Goal: Transaction & Acquisition: Purchase product/service

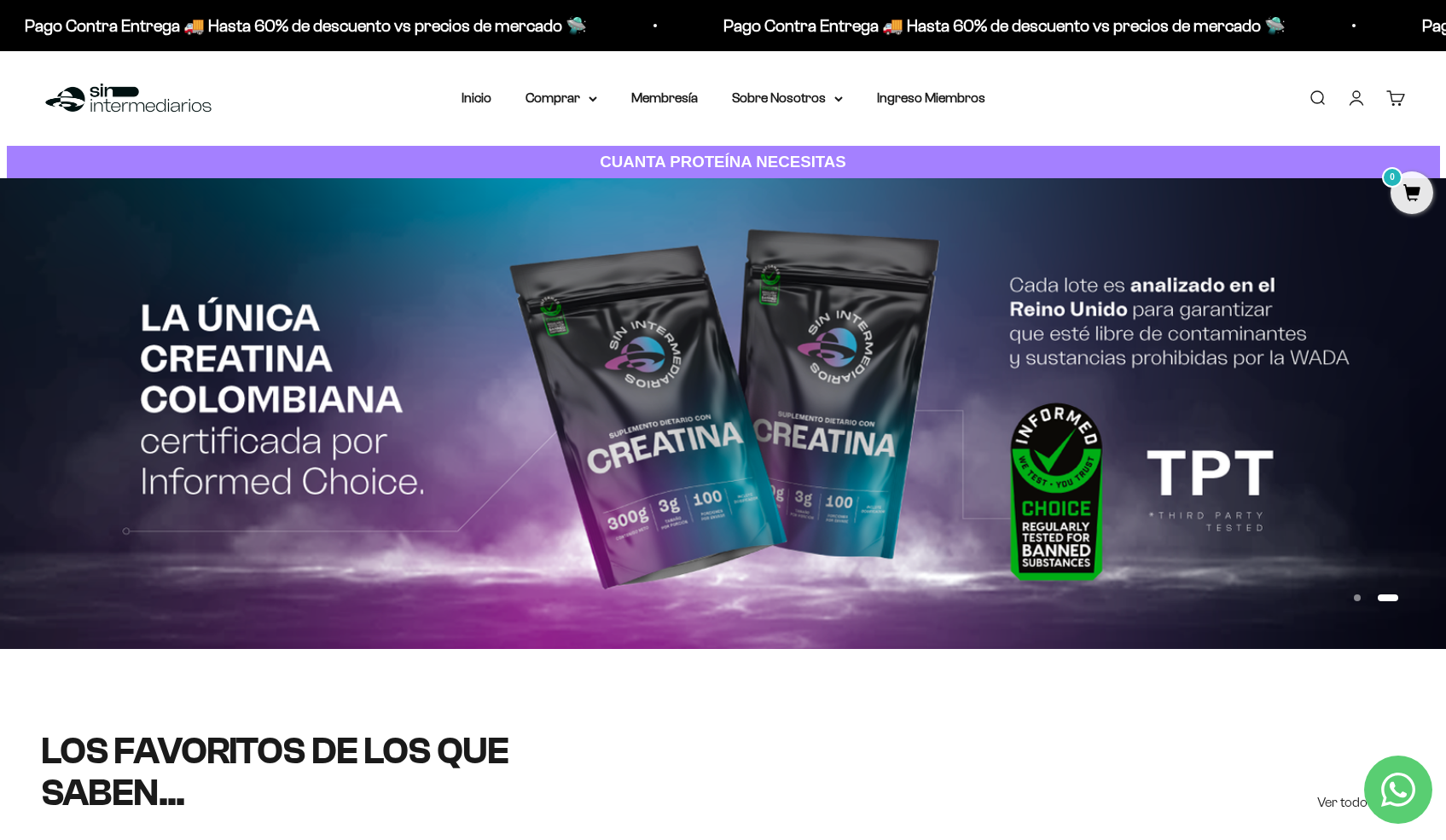
click at [1356, 104] on link "Iniciar sesión" at bounding box center [1356, 97] width 19 height 19
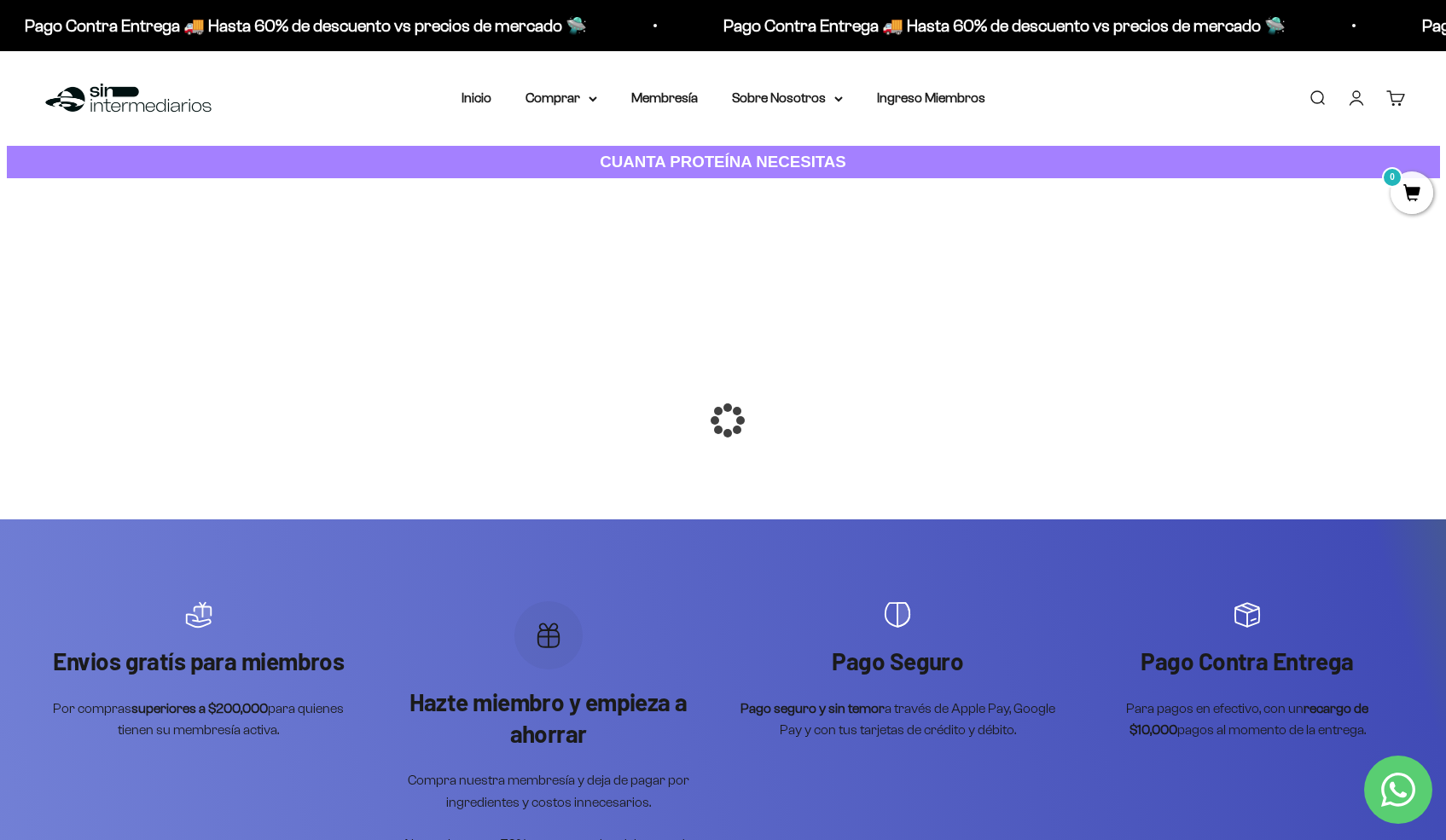
click at [723, 420] on div at bounding box center [723, 420] width 0 height 0
click at [587, 101] on summary "Comprar" at bounding box center [561, 97] width 72 height 22
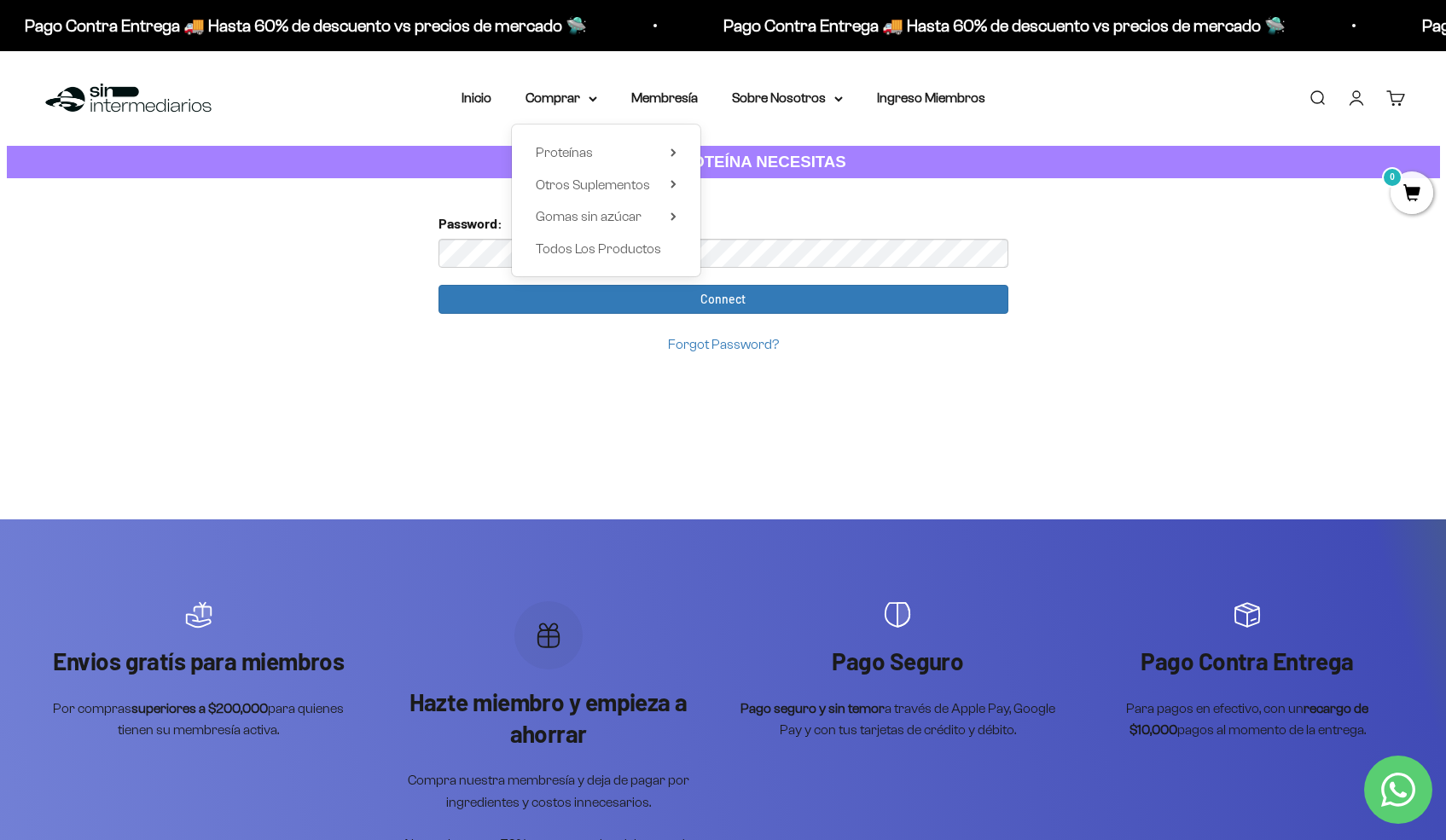
click at [865, 212] on div "Password:" at bounding box center [723, 239] width 570 height 55
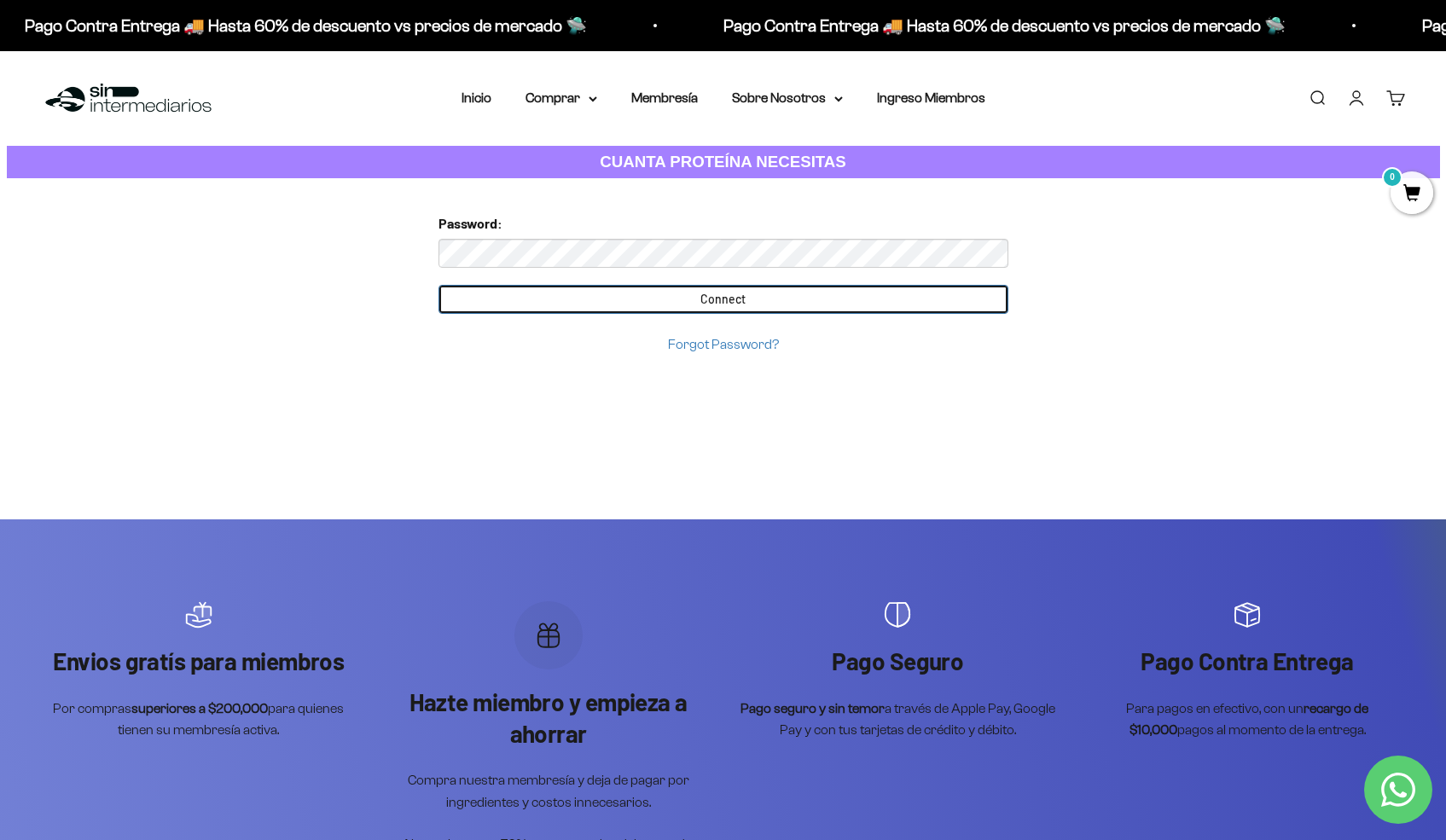
click at [693, 299] on input "Connect" at bounding box center [723, 299] width 570 height 29
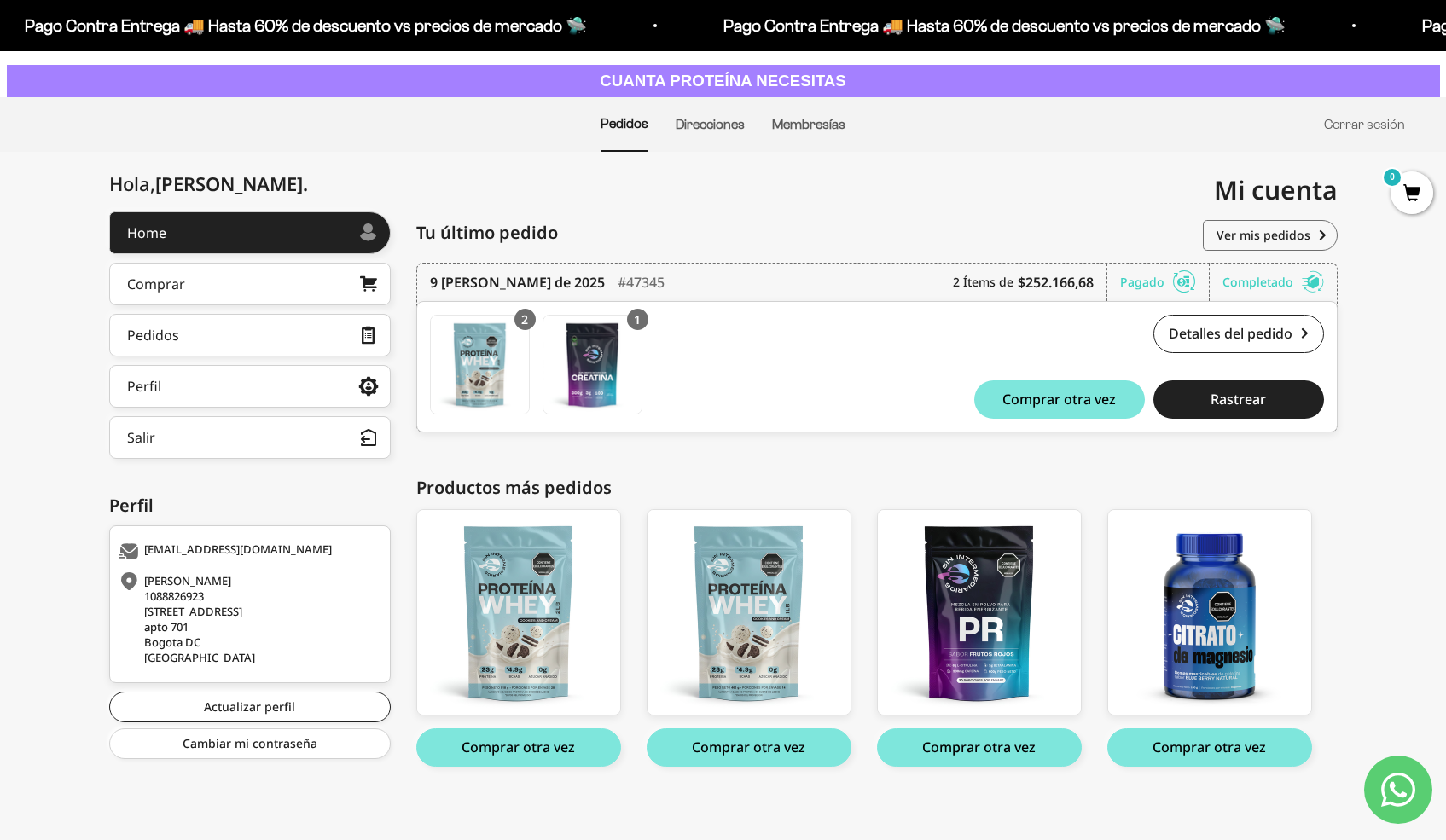
scroll to position [88, 0]
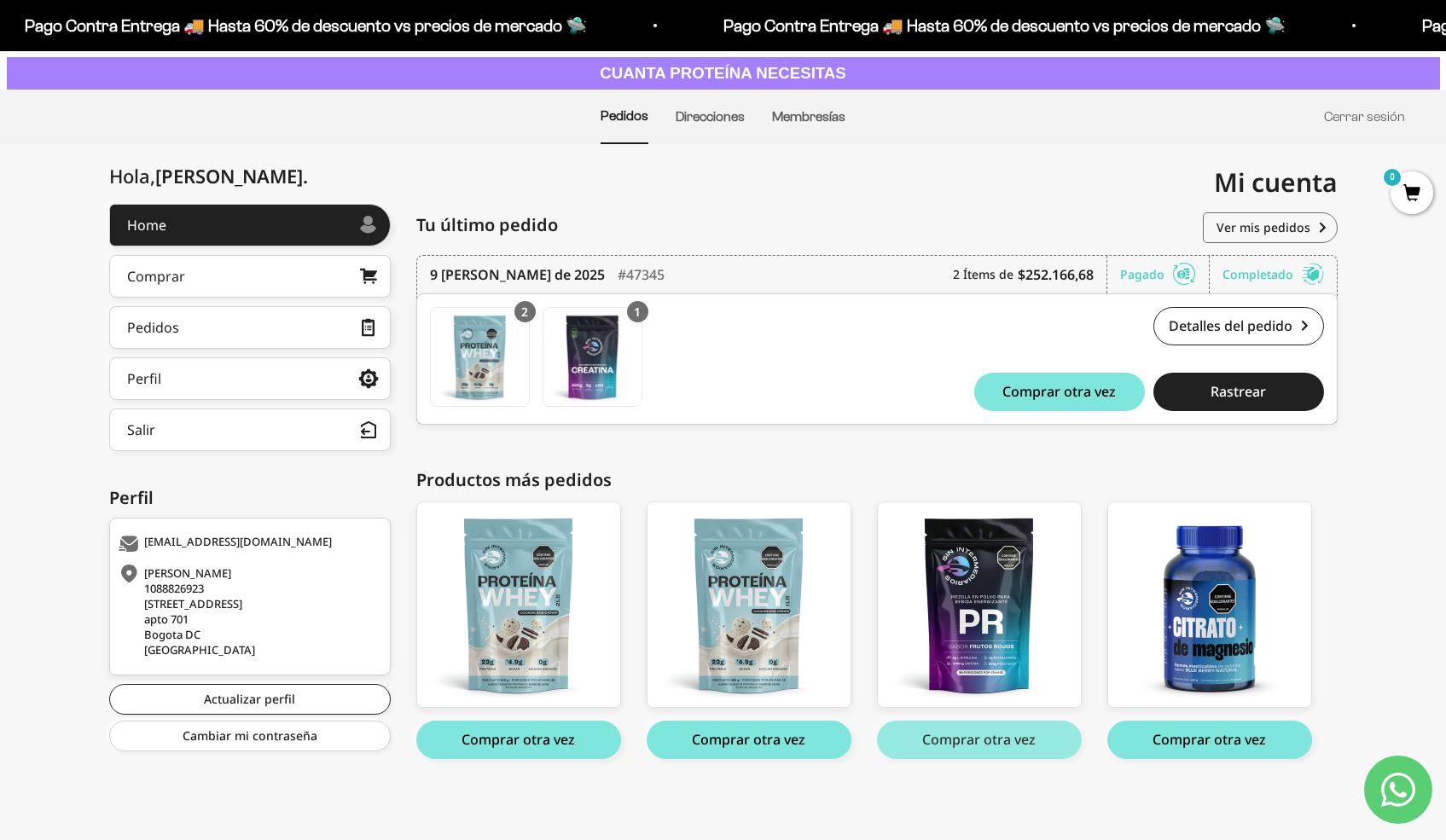
click at [1017, 739] on button "Comprar otra vez" at bounding box center [980, 739] width 205 height 38
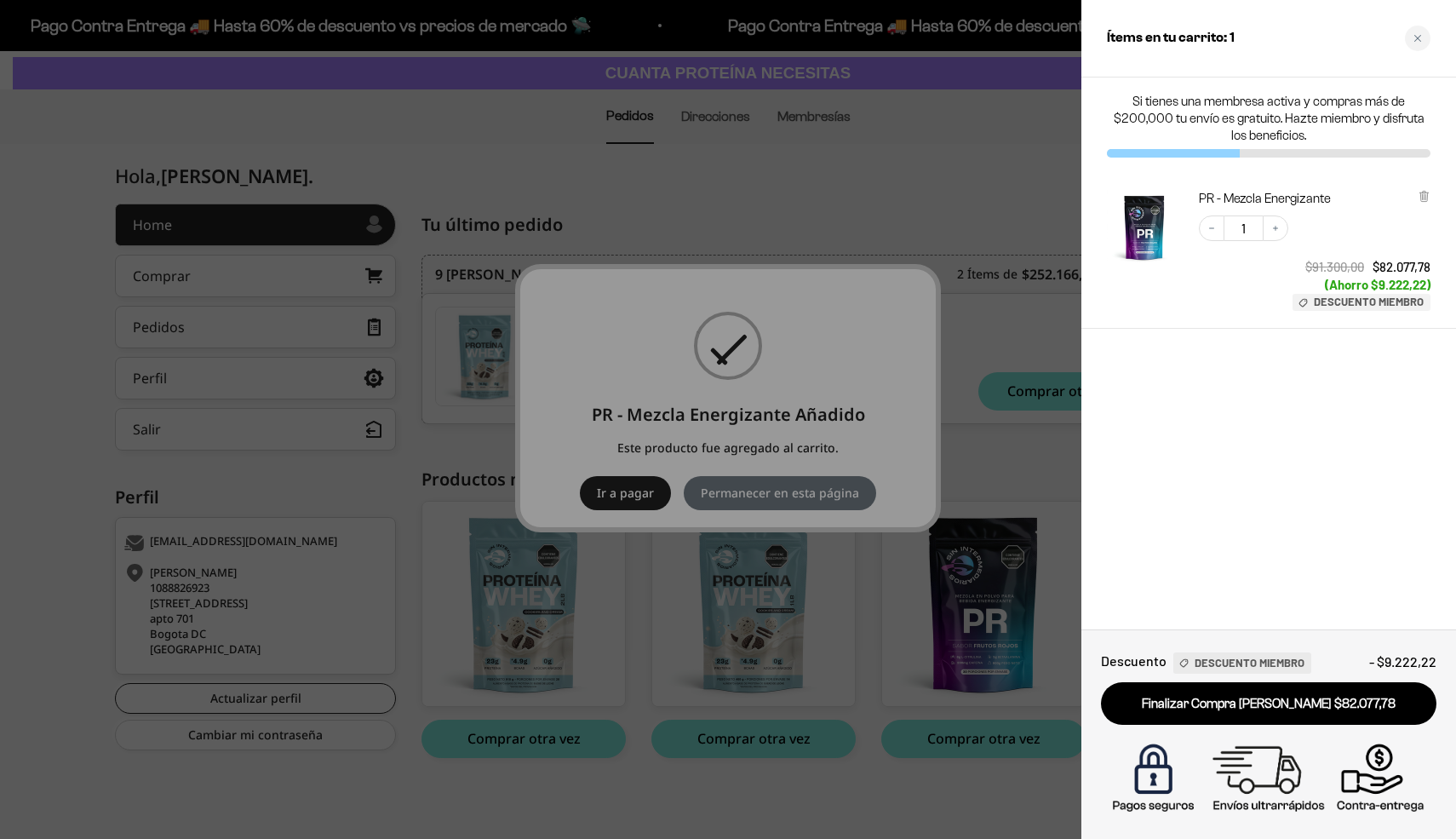
click at [967, 138] on div at bounding box center [728, 419] width 1456 height 839
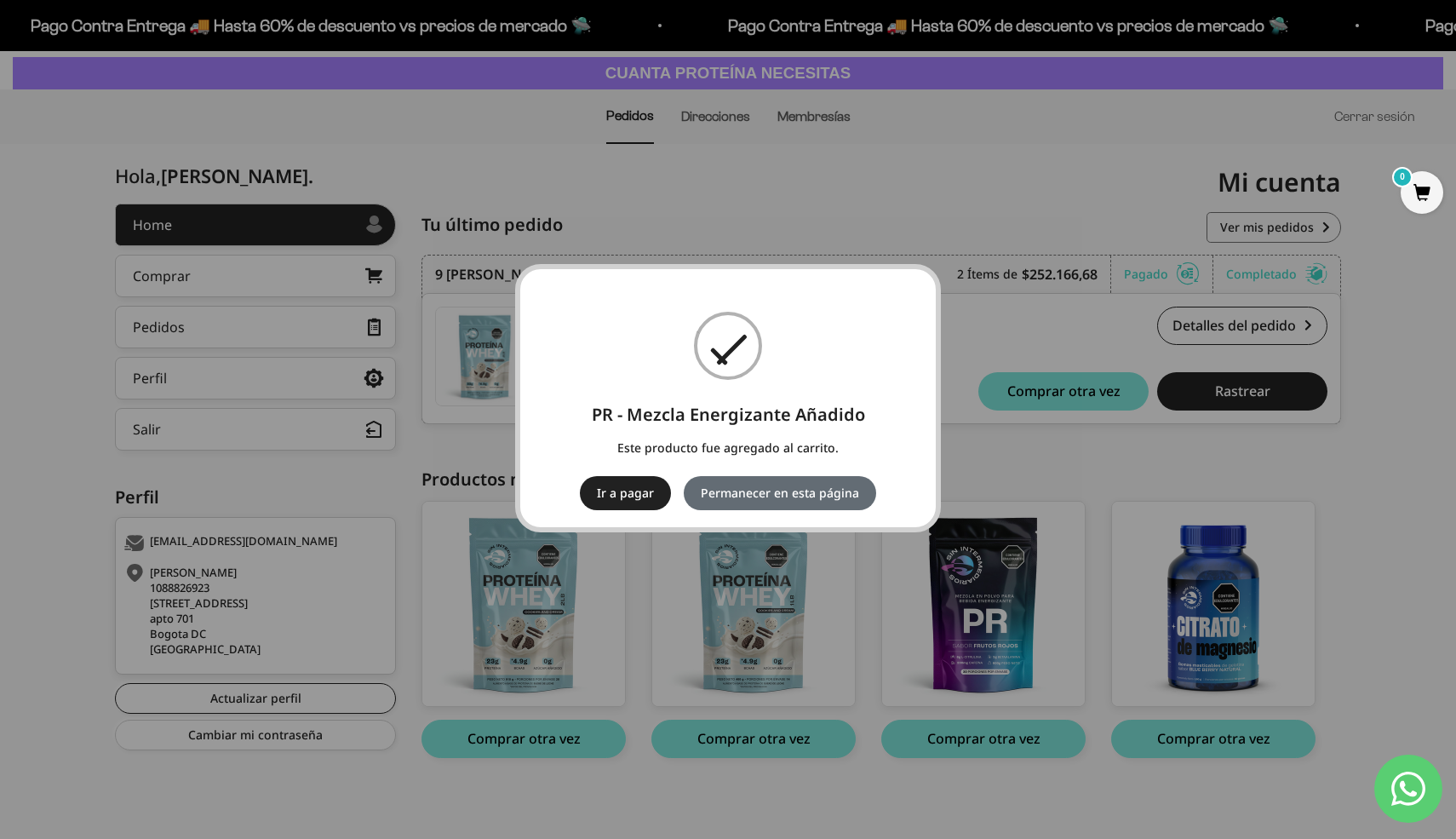
click at [824, 484] on button "Permanecer en esta página" at bounding box center [780, 493] width 192 height 34
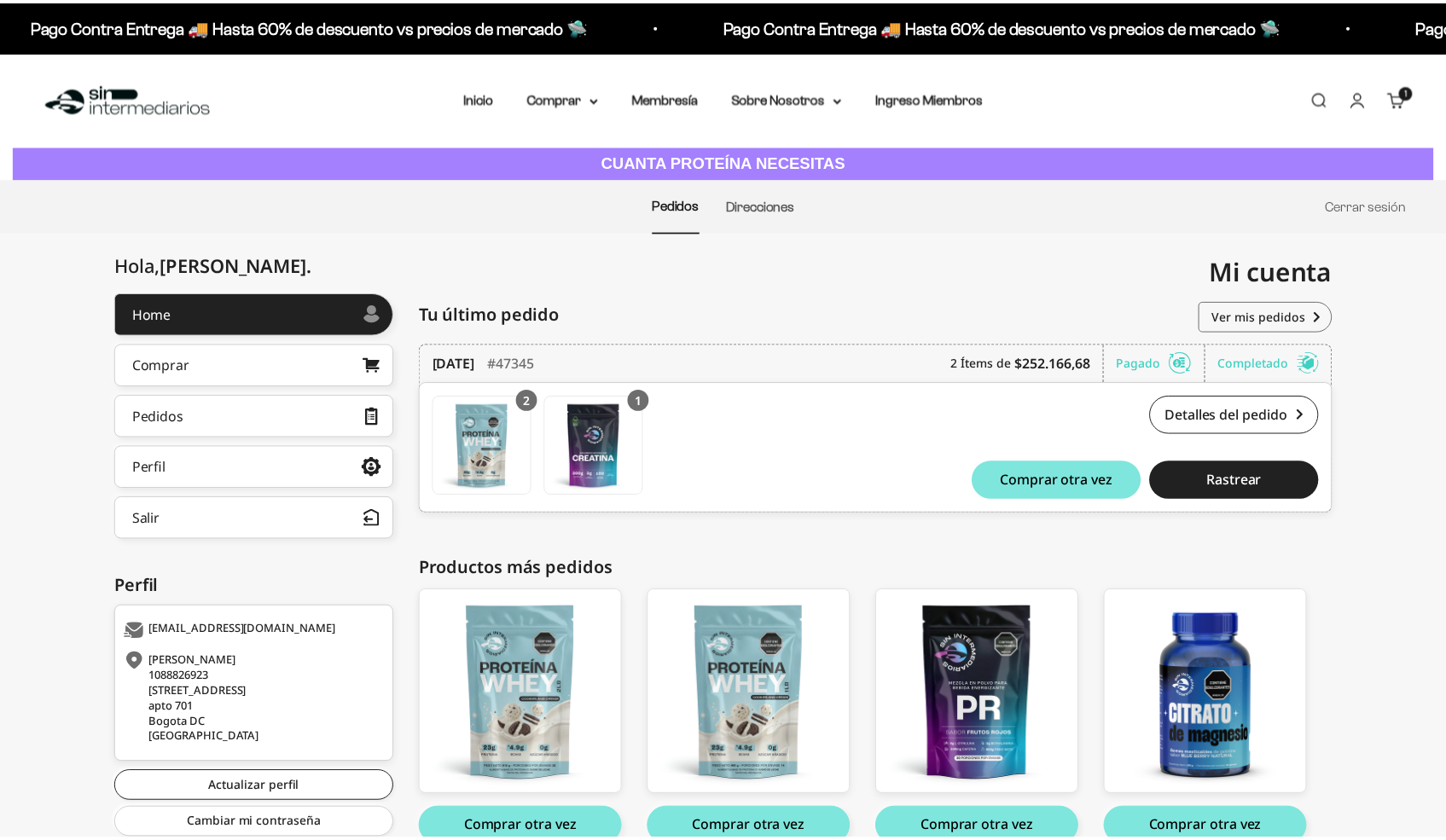
scroll to position [88, 0]
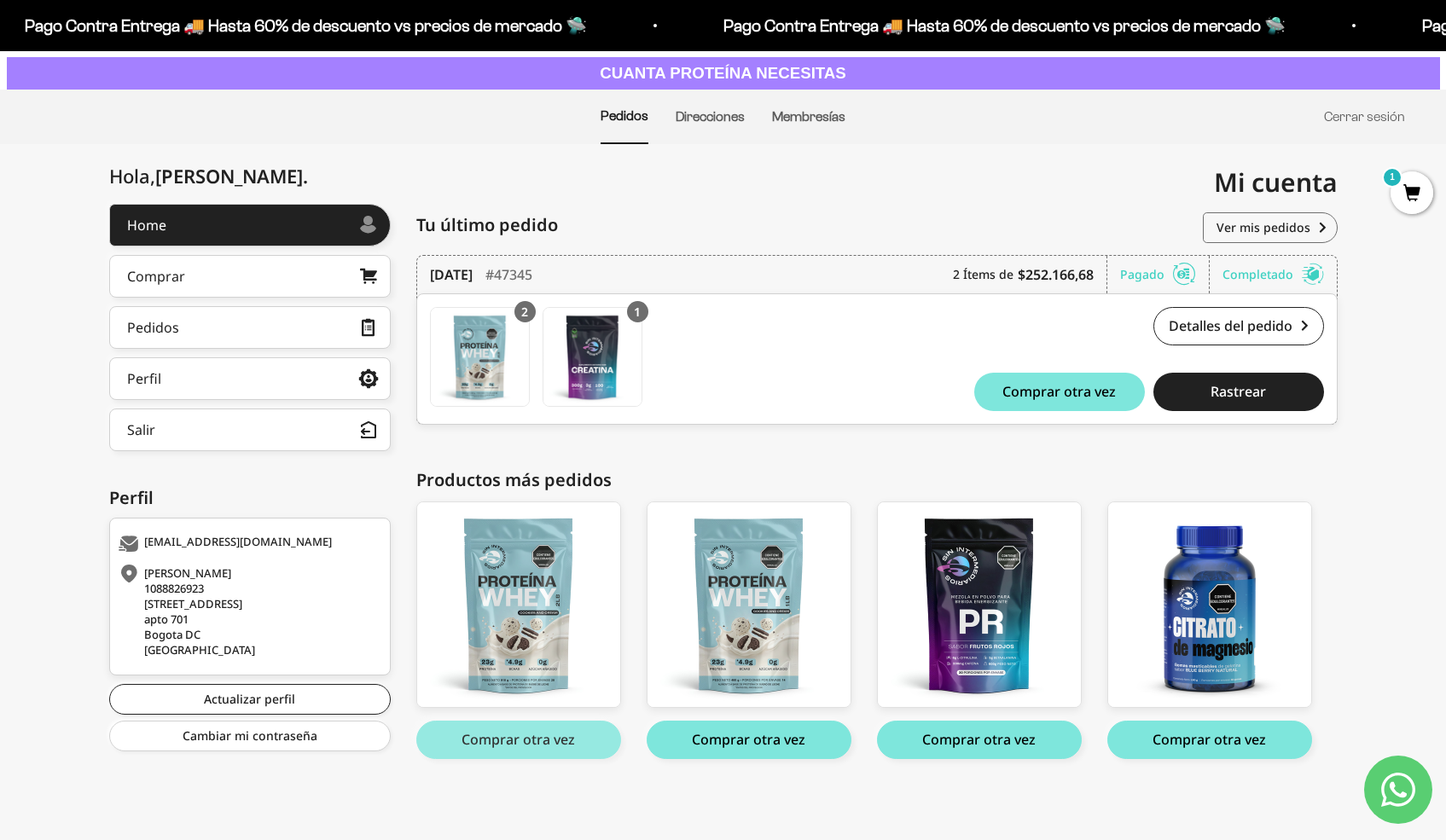
click at [564, 739] on button "Comprar otra vez" at bounding box center [519, 739] width 205 height 38
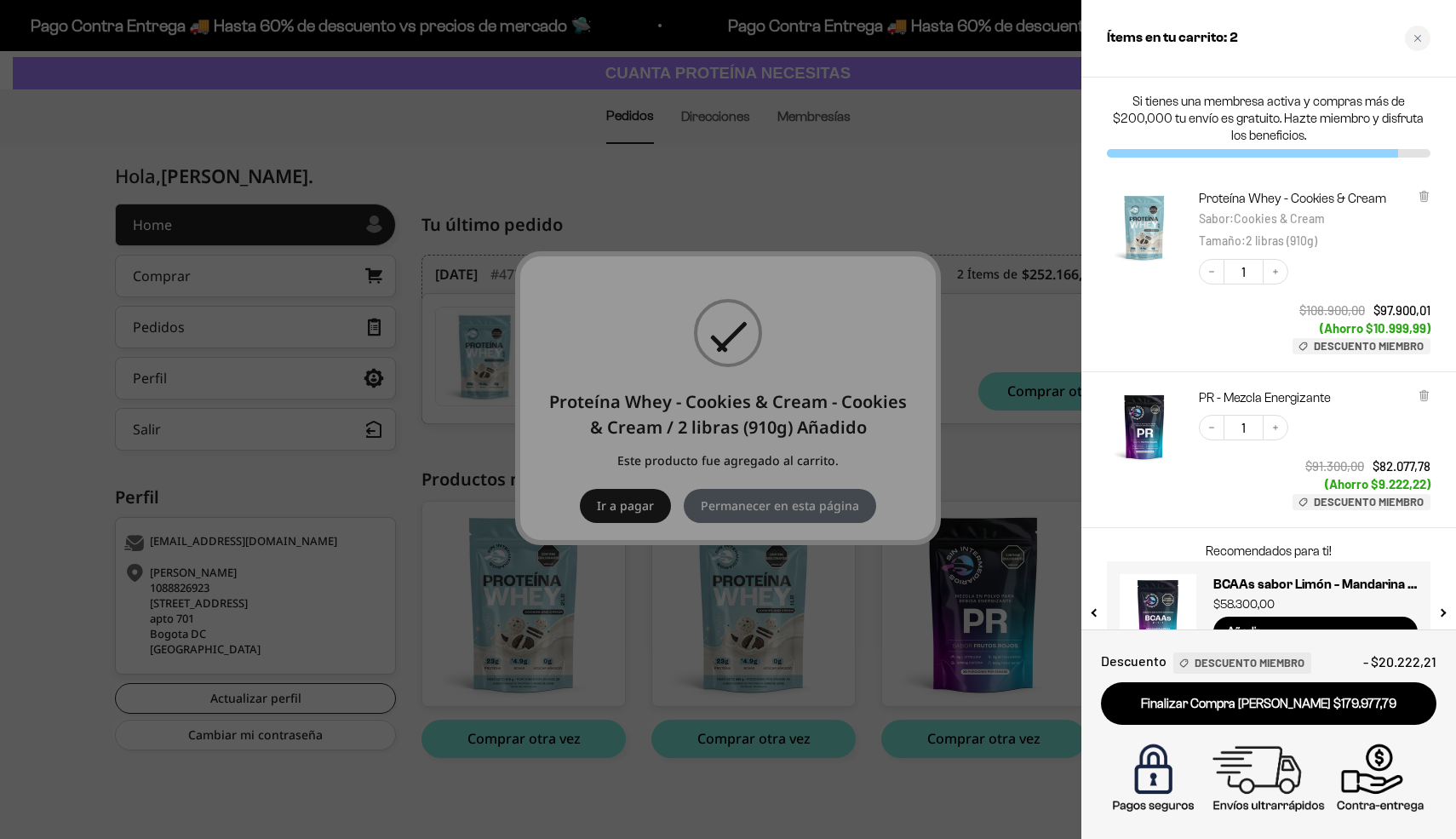
click at [995, 489] on div at bounding box center [728, 419] width 1456 height 839
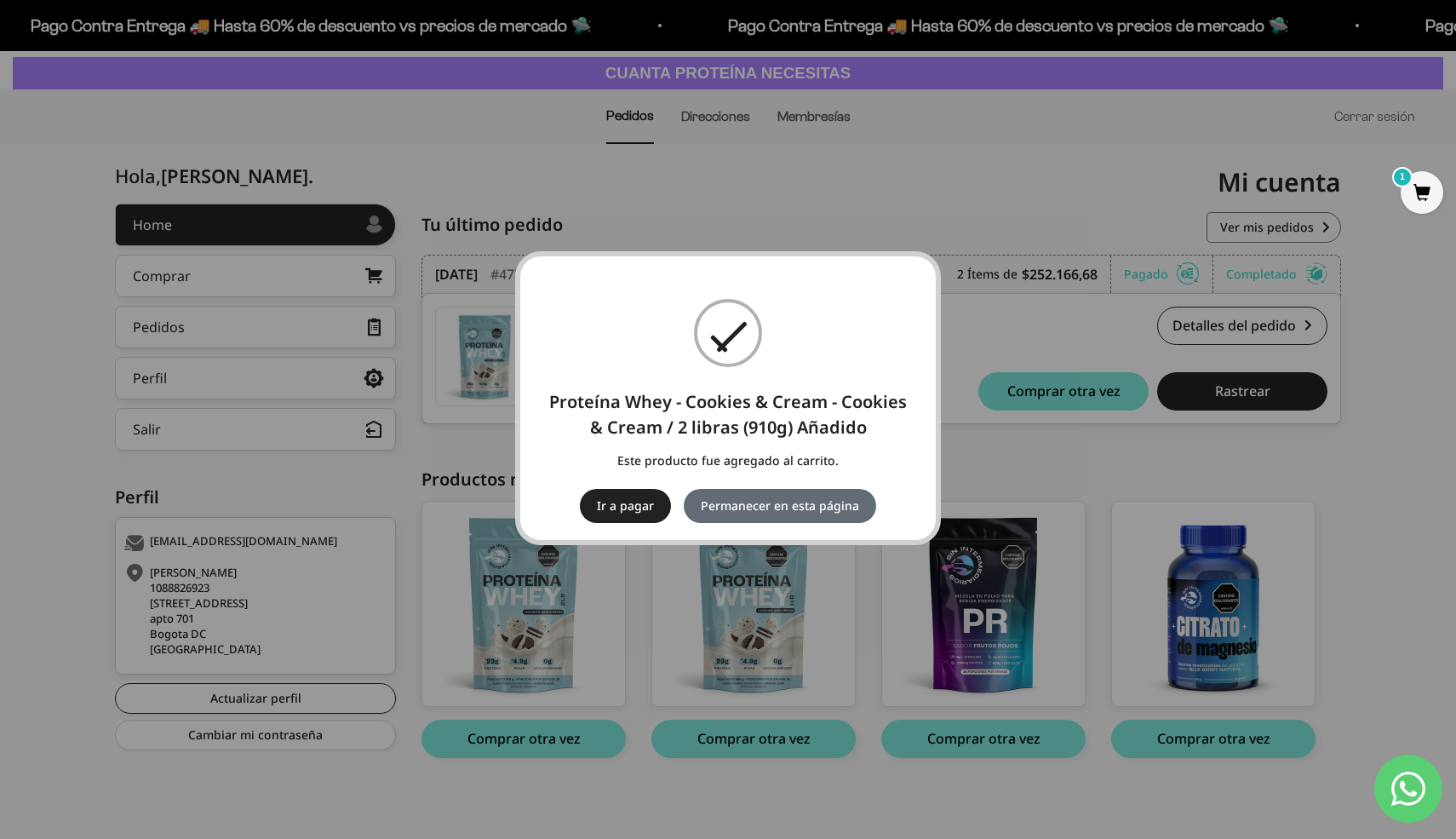
click at [790, 500] on button "Permanecer en esta página" at bounding box center [780, 506] width 192 height 34
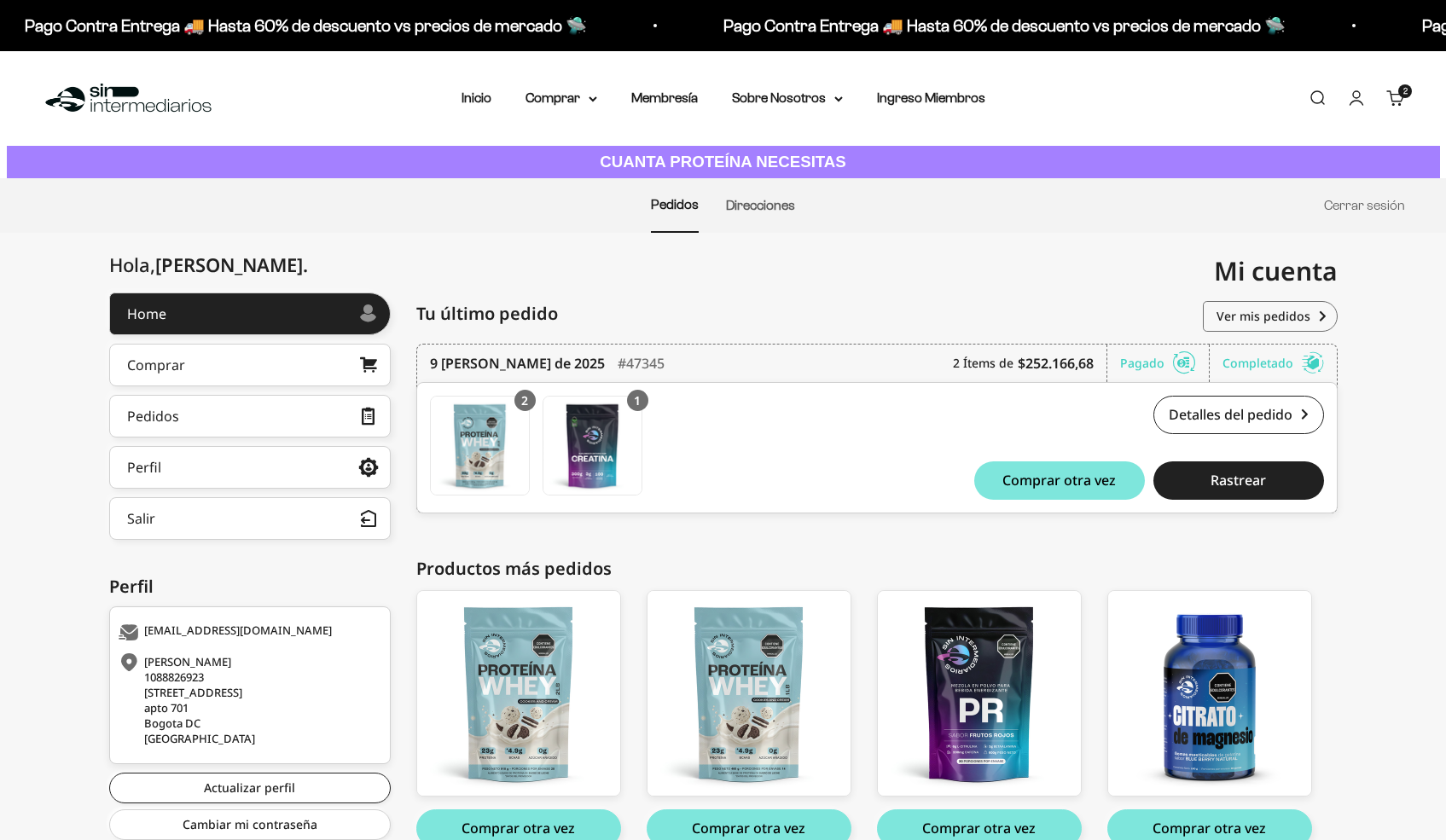
scroll to position [88, 0]
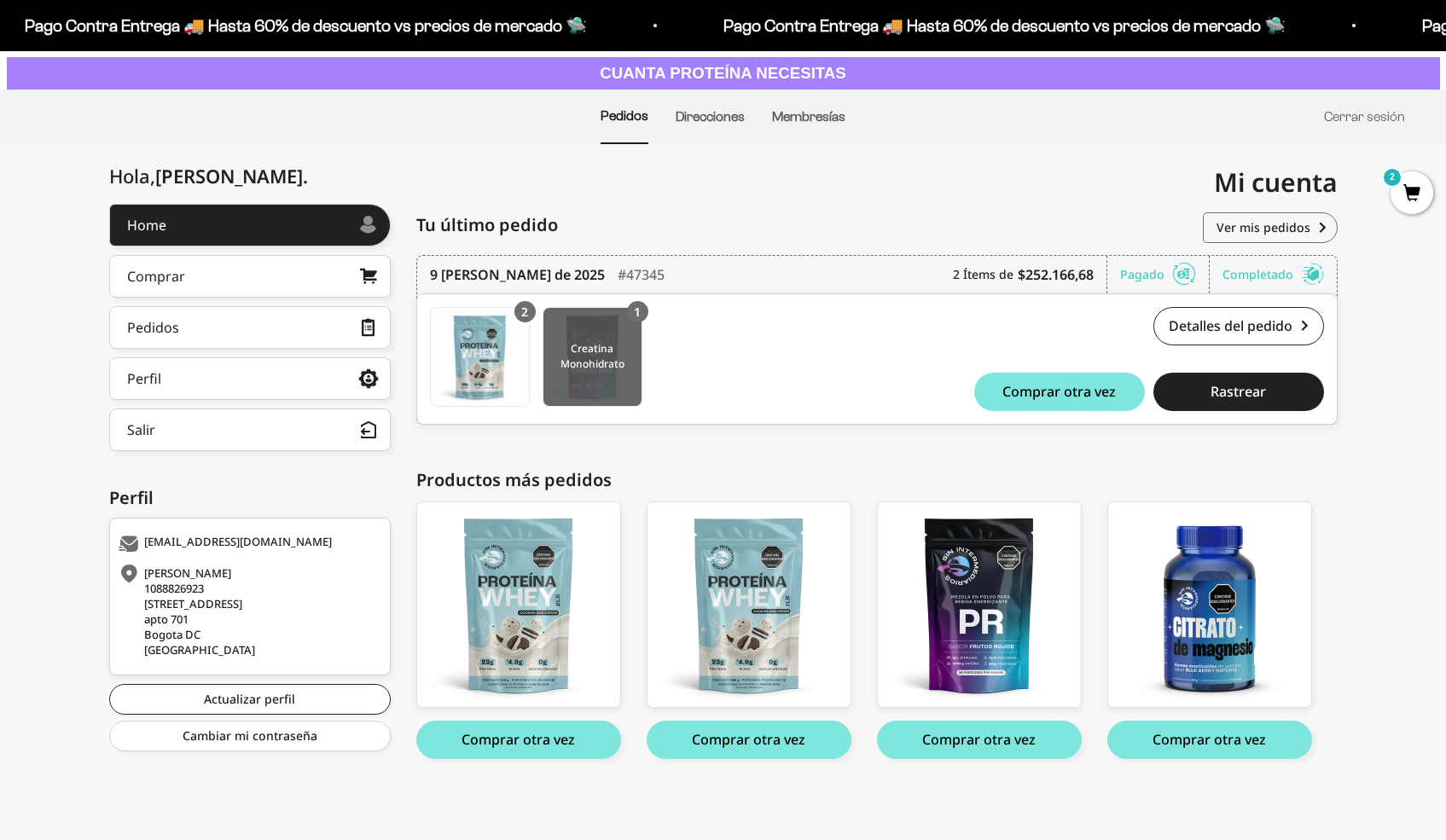
click at [610, 346] on img at bounding box center [592, 357] width 98 height 98
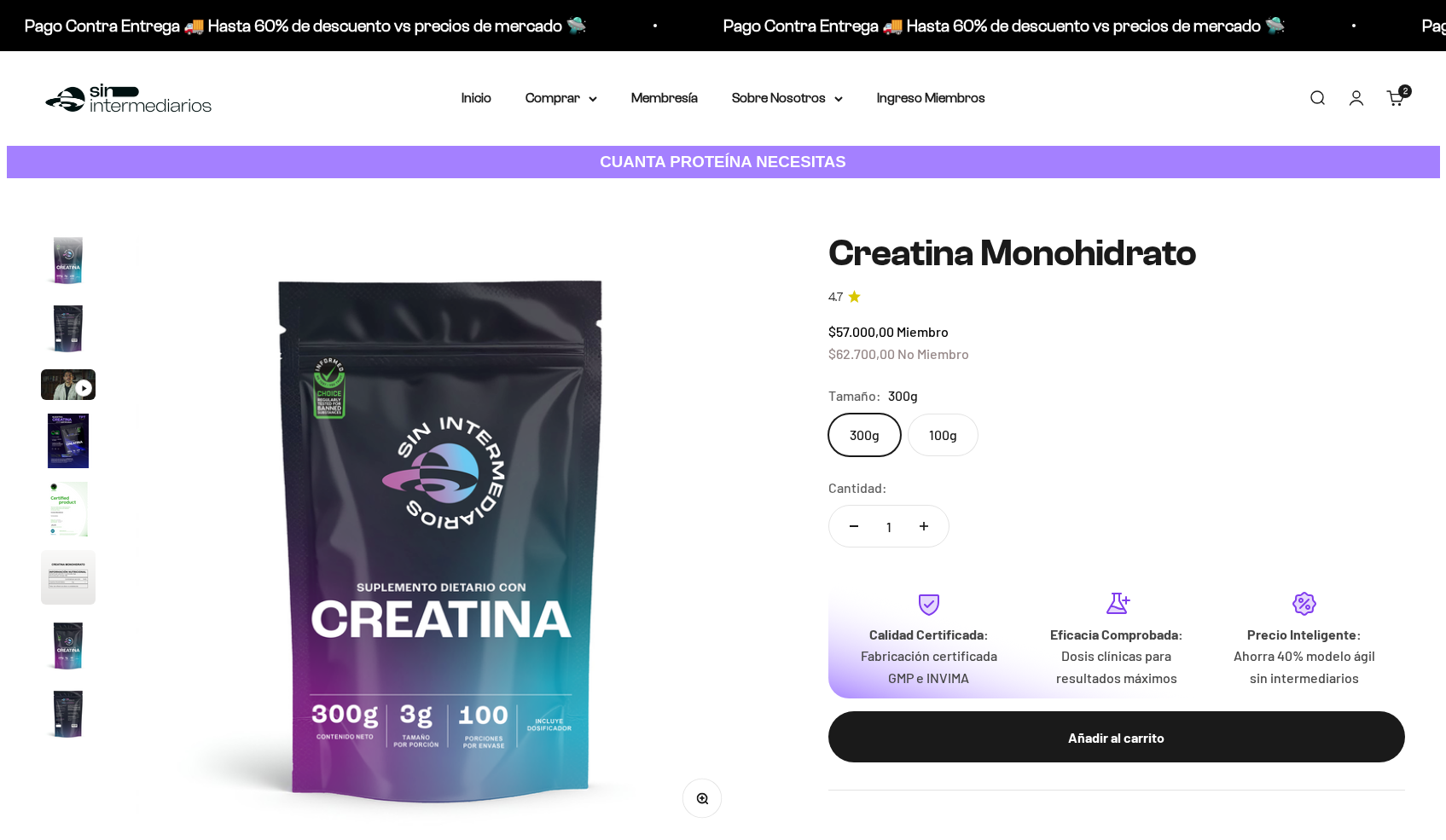
scroll to position [70, 0]
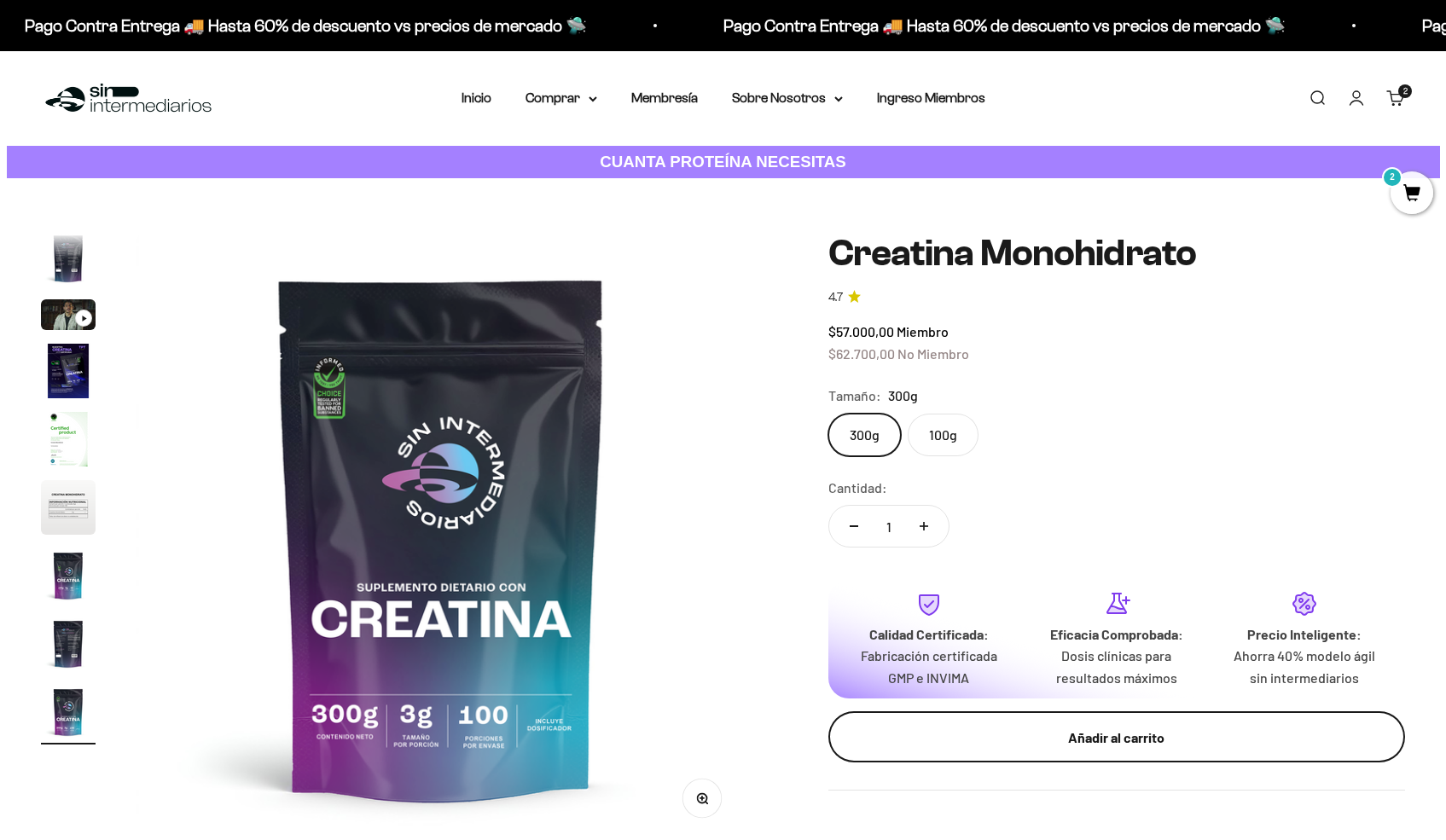
click at [1054, 734] on div "Añadir al carrito" at bounding box center [1116, 738] width 508 height 22
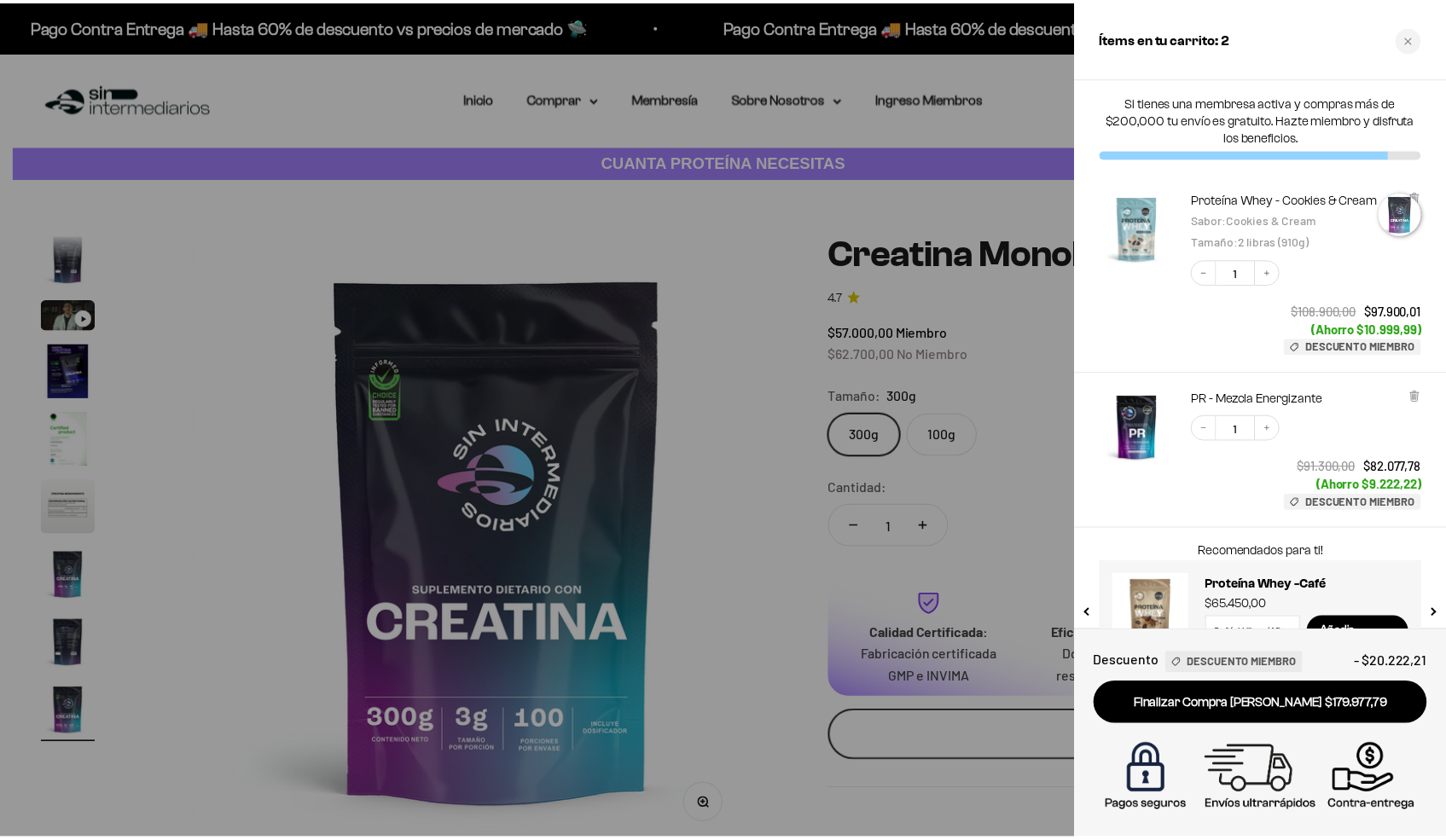
scroll to position [0, 5096]
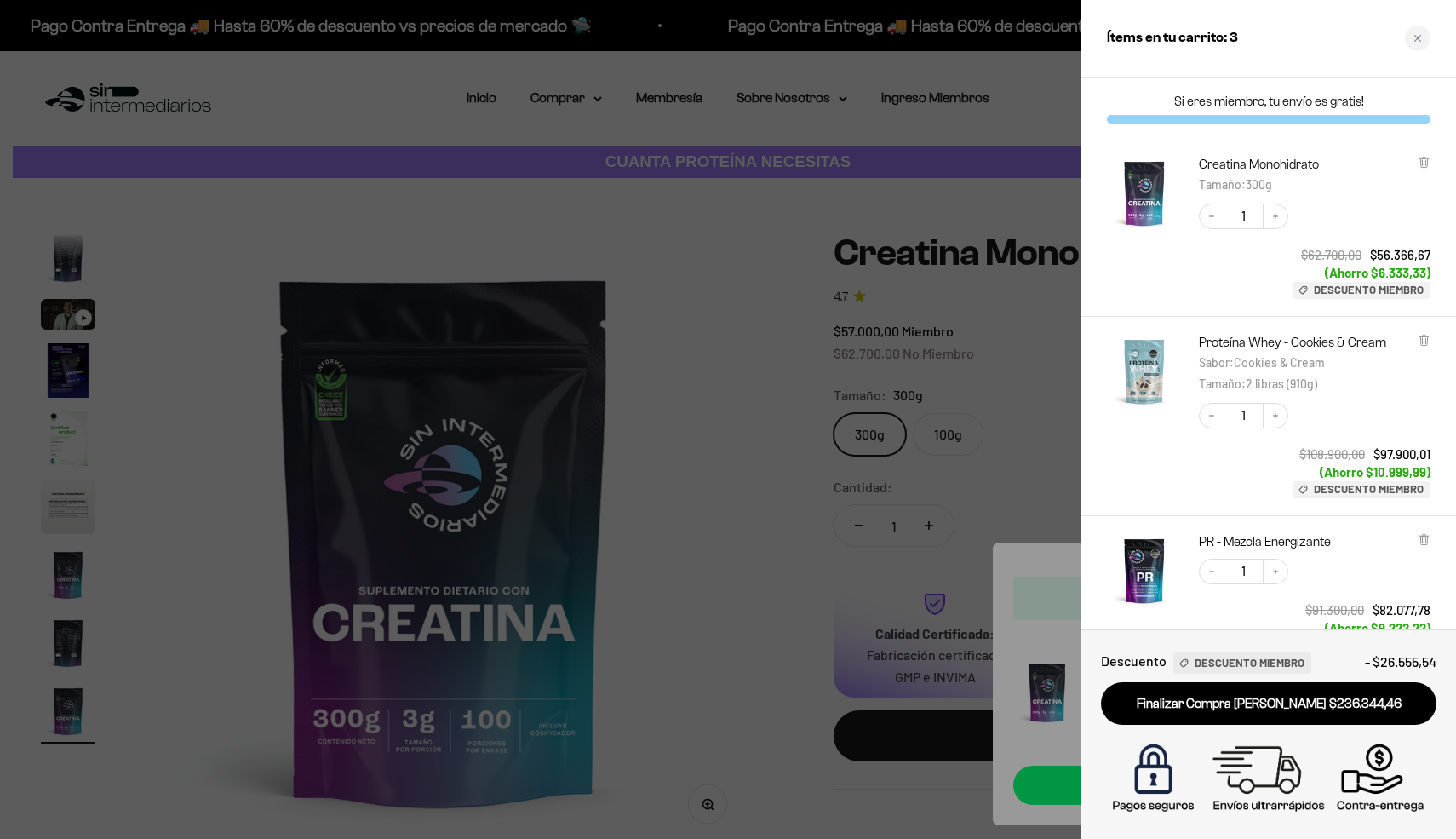
click at [1011, 428] on div at bounding box center [728, 419] width 1456 height 839
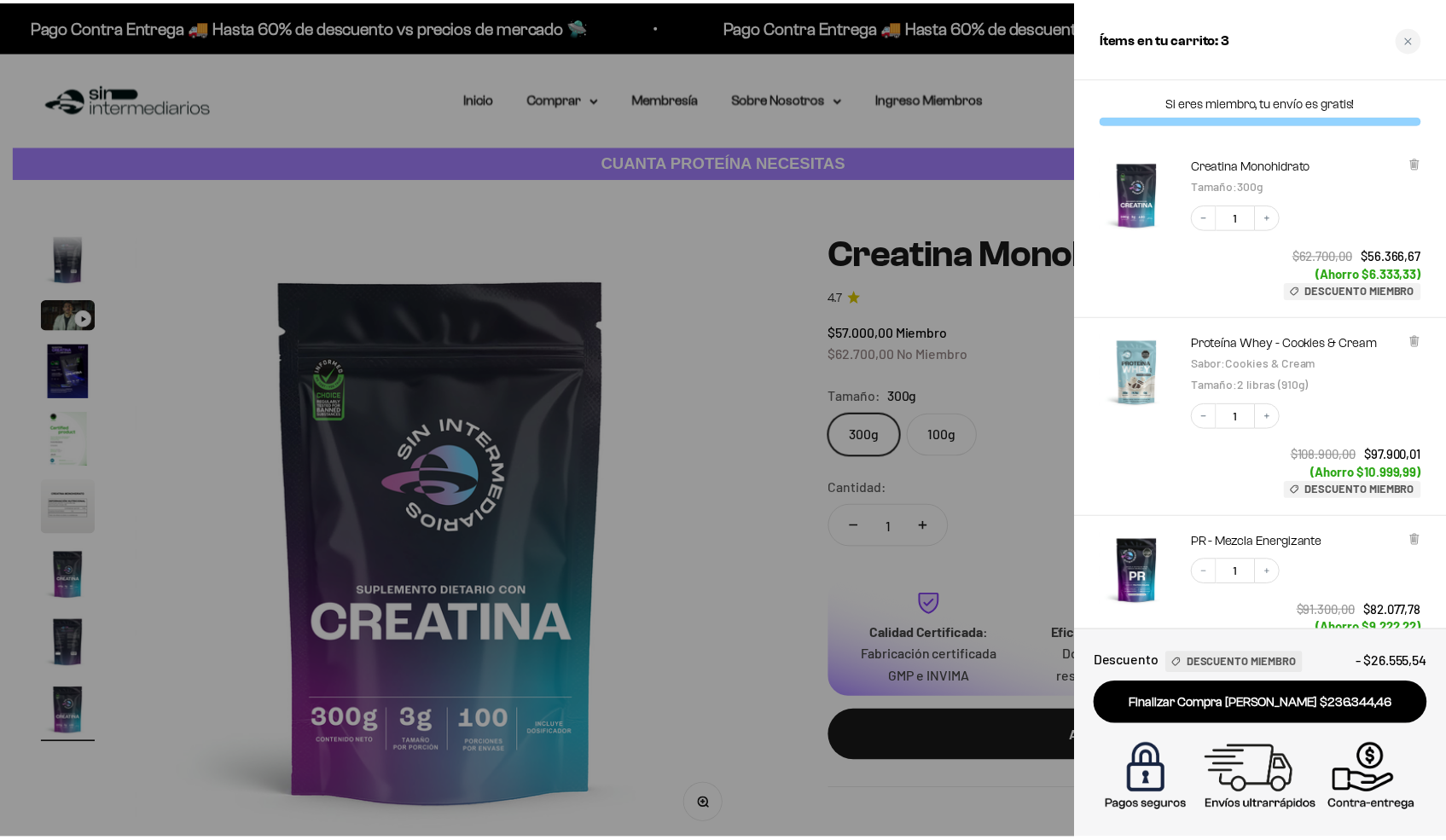
scroll to position [0, 5039]
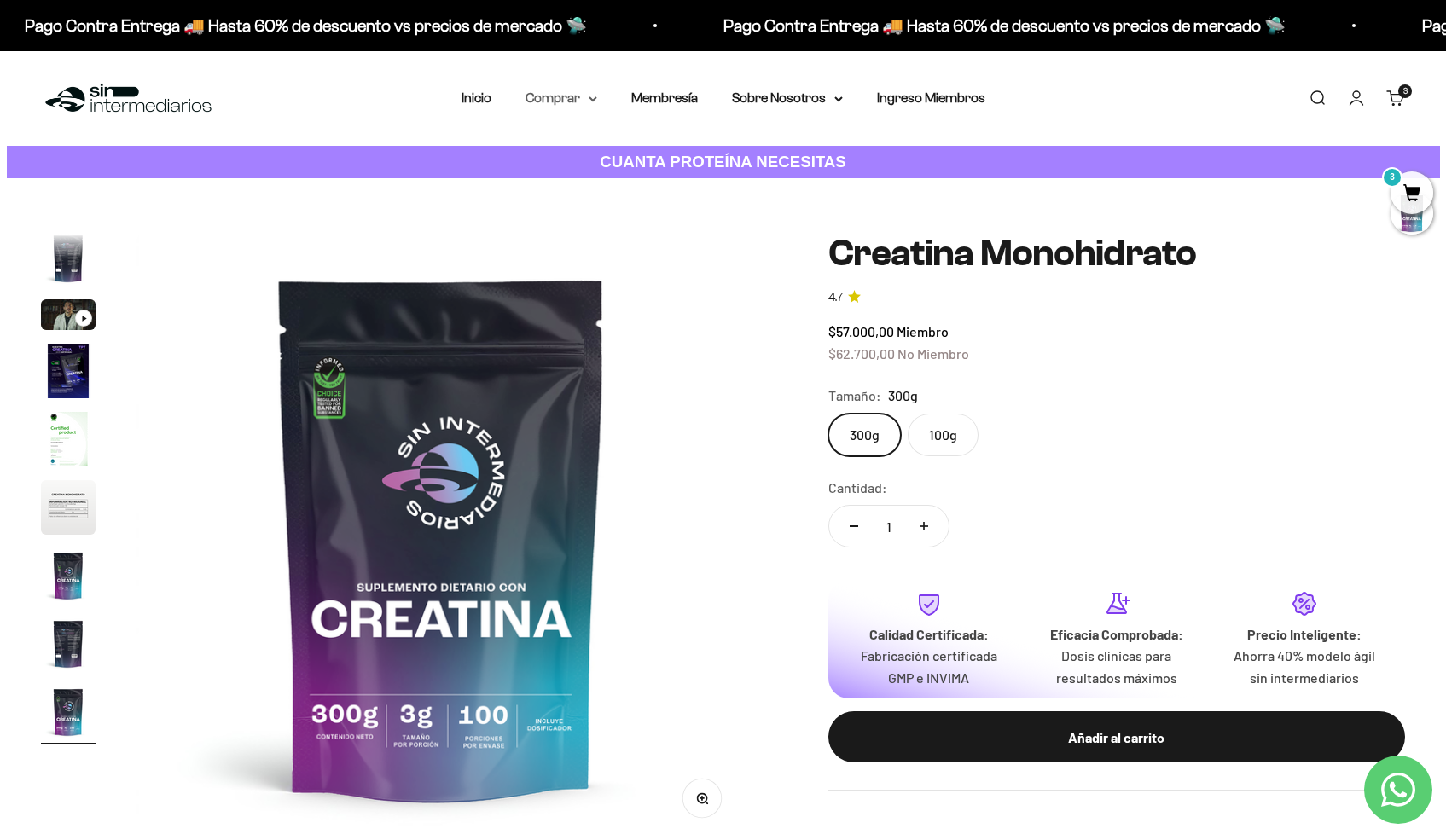
click at [586, 97] on summary "Comprar" at bounding box center [561, 97] width 72 height 22
click at [608, 187] on span "Otros Suplementos" at bounding box center [592, 185] width 114 height 14
click at [615, 244] on span "Todos Los Productos" at bounding box center [598, 248] width 125 height 14
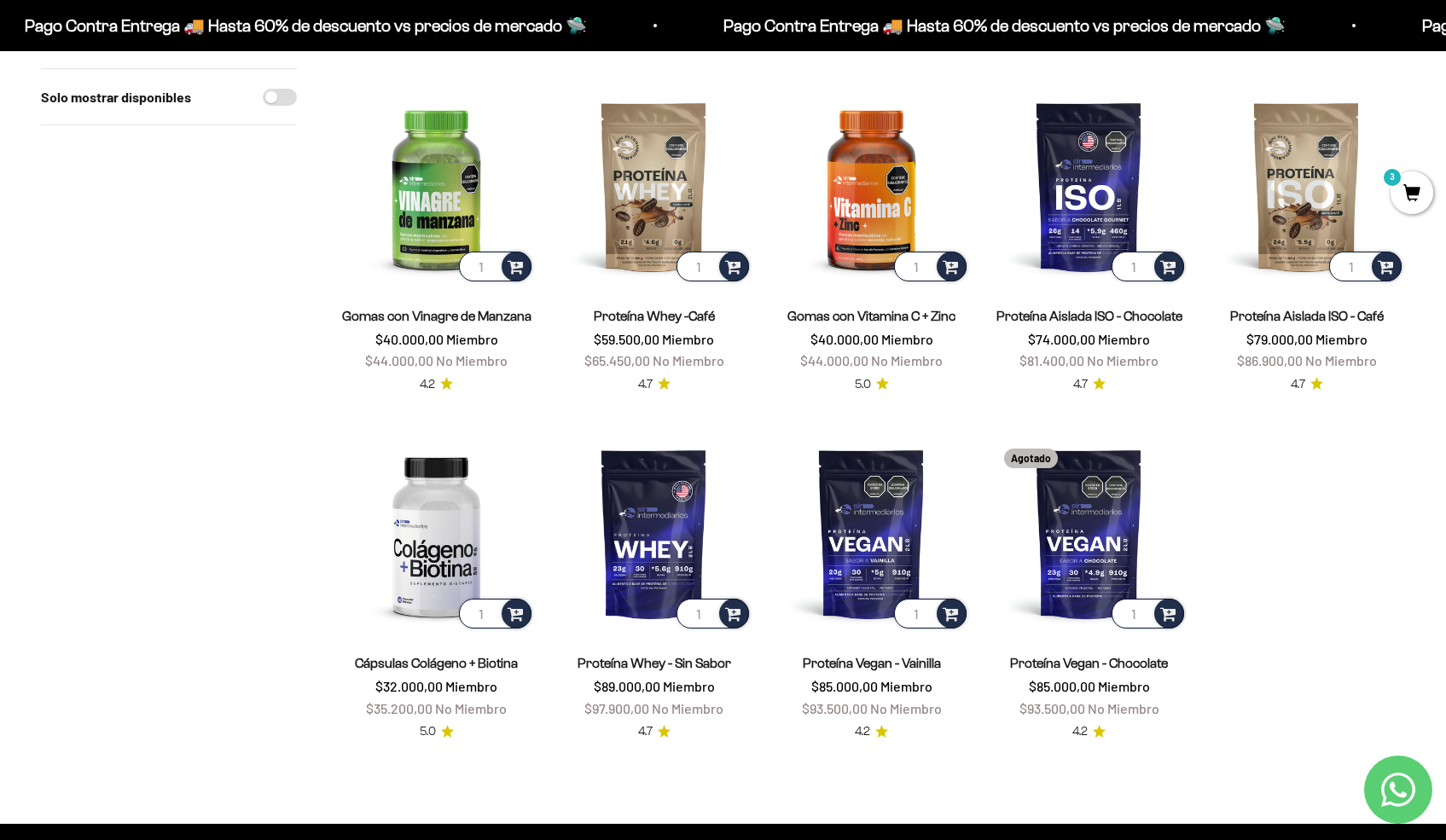
scroll to position [1293, 0]
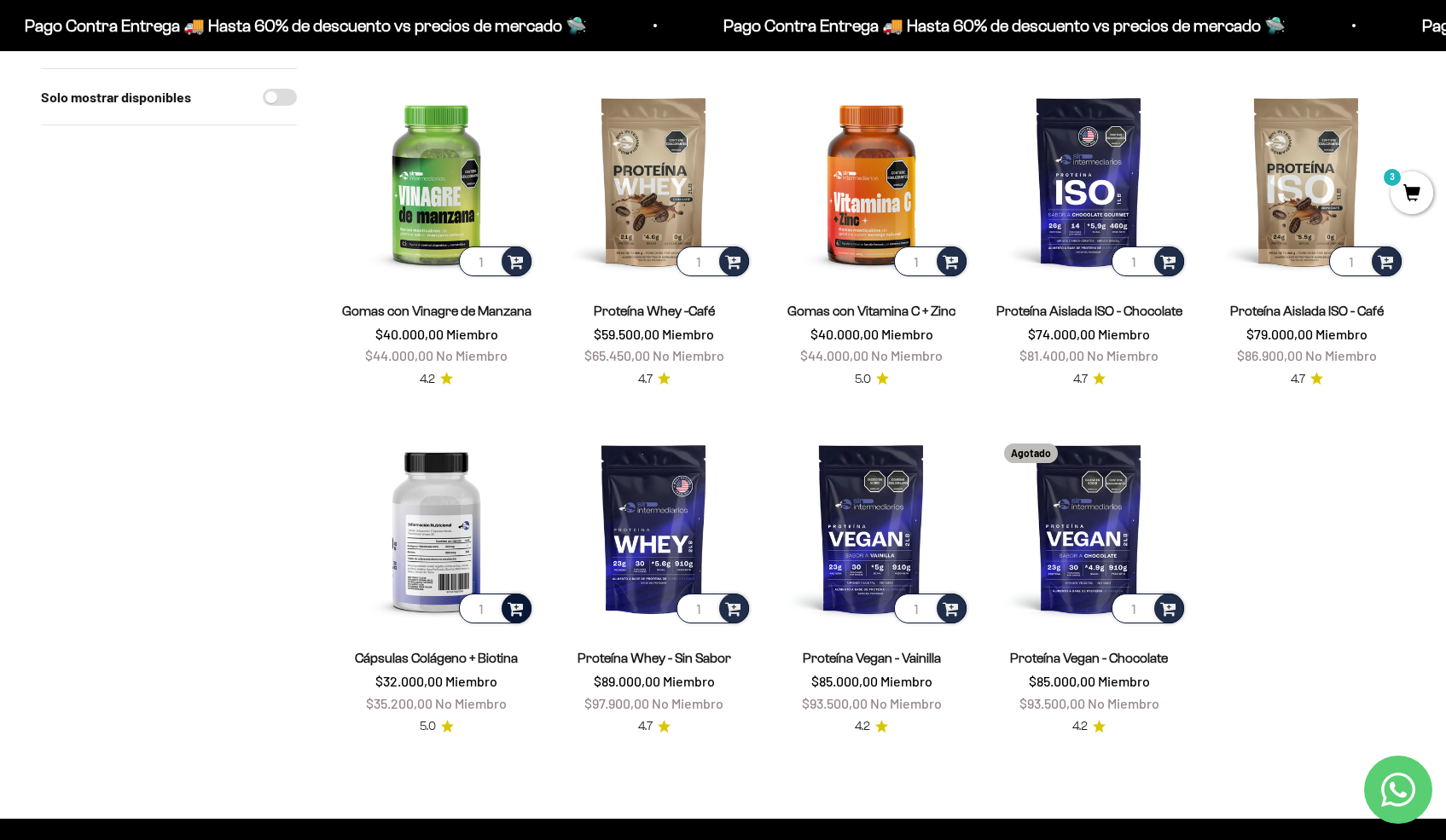
click at [511, 606] on span at bounding box center [516, 608] width 16 height 19
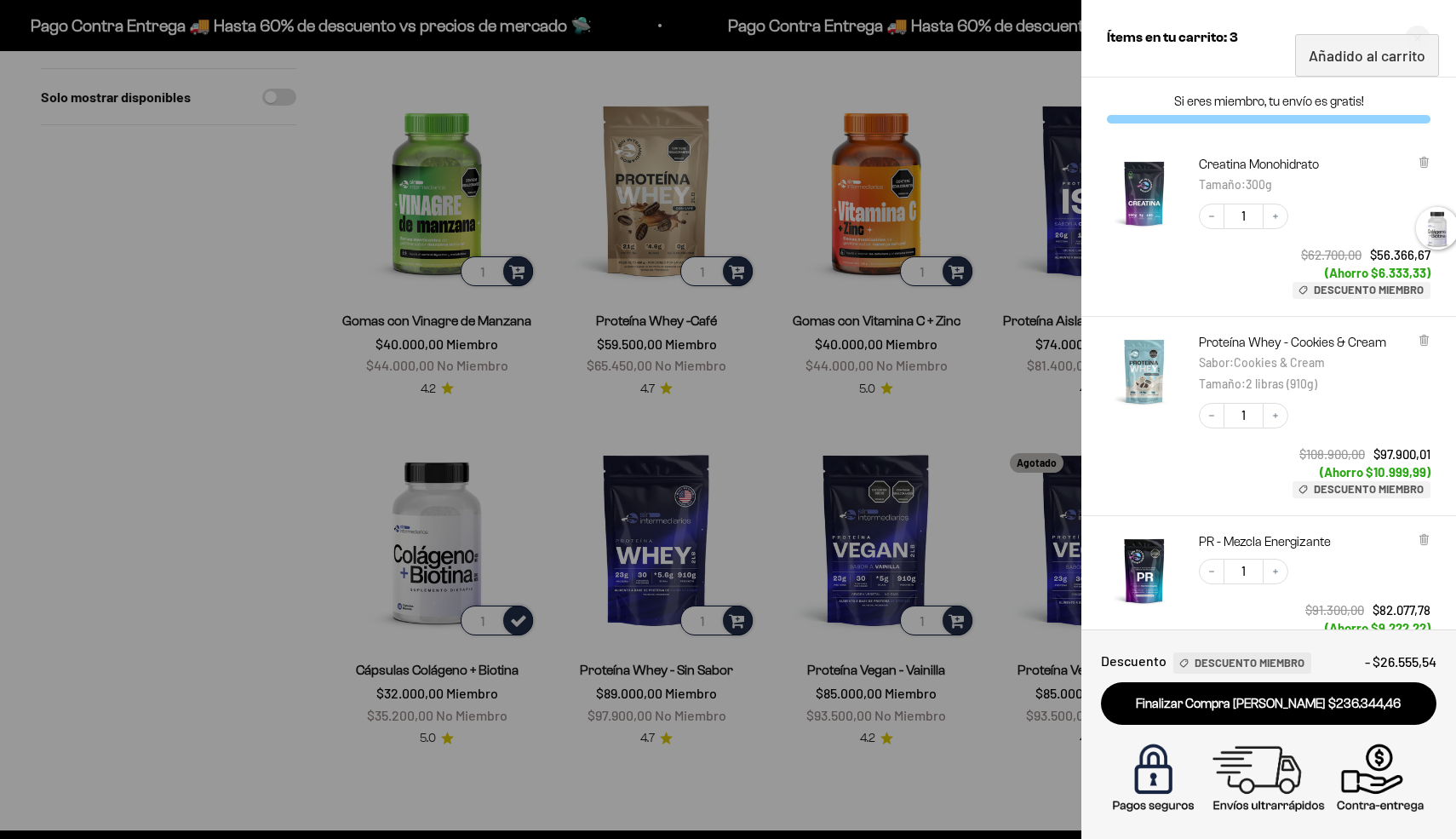
click at [269, 444] on div at bounding box center [728, 419] width 1456 height 839
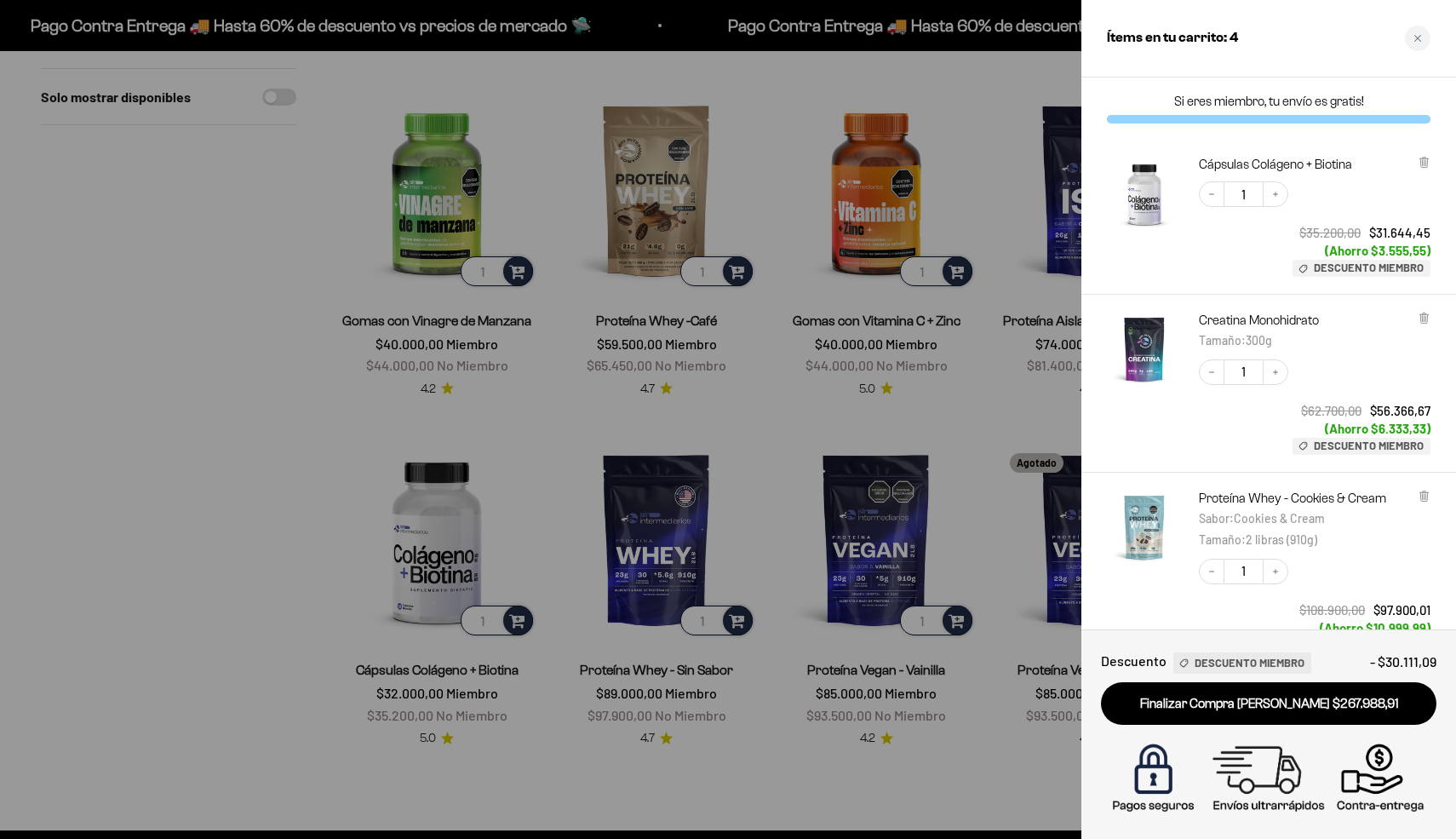
click at [267, 491] on div at bounding box center [728, 419] width 1456 height 839
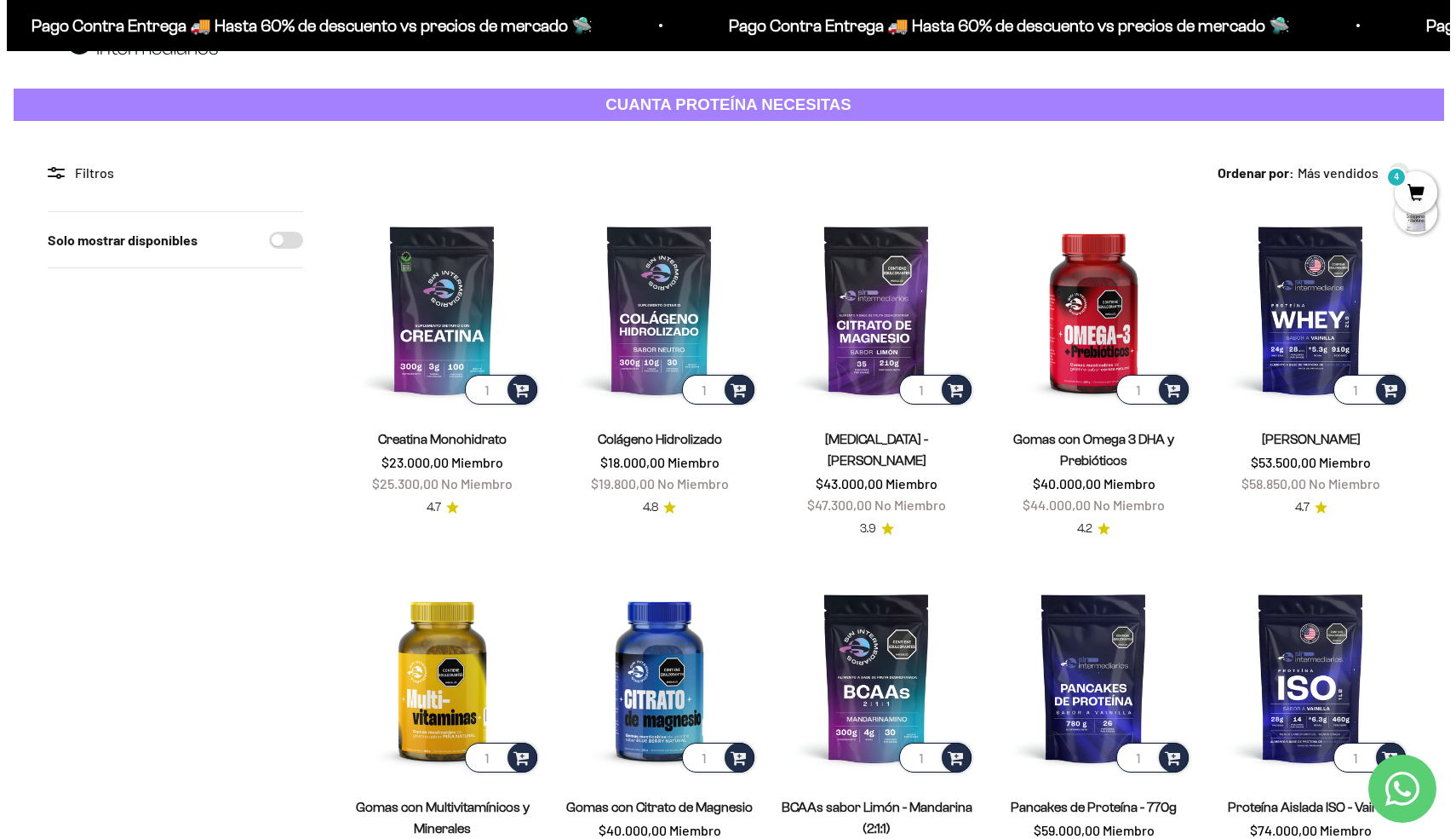
scroll to position [0, 0]
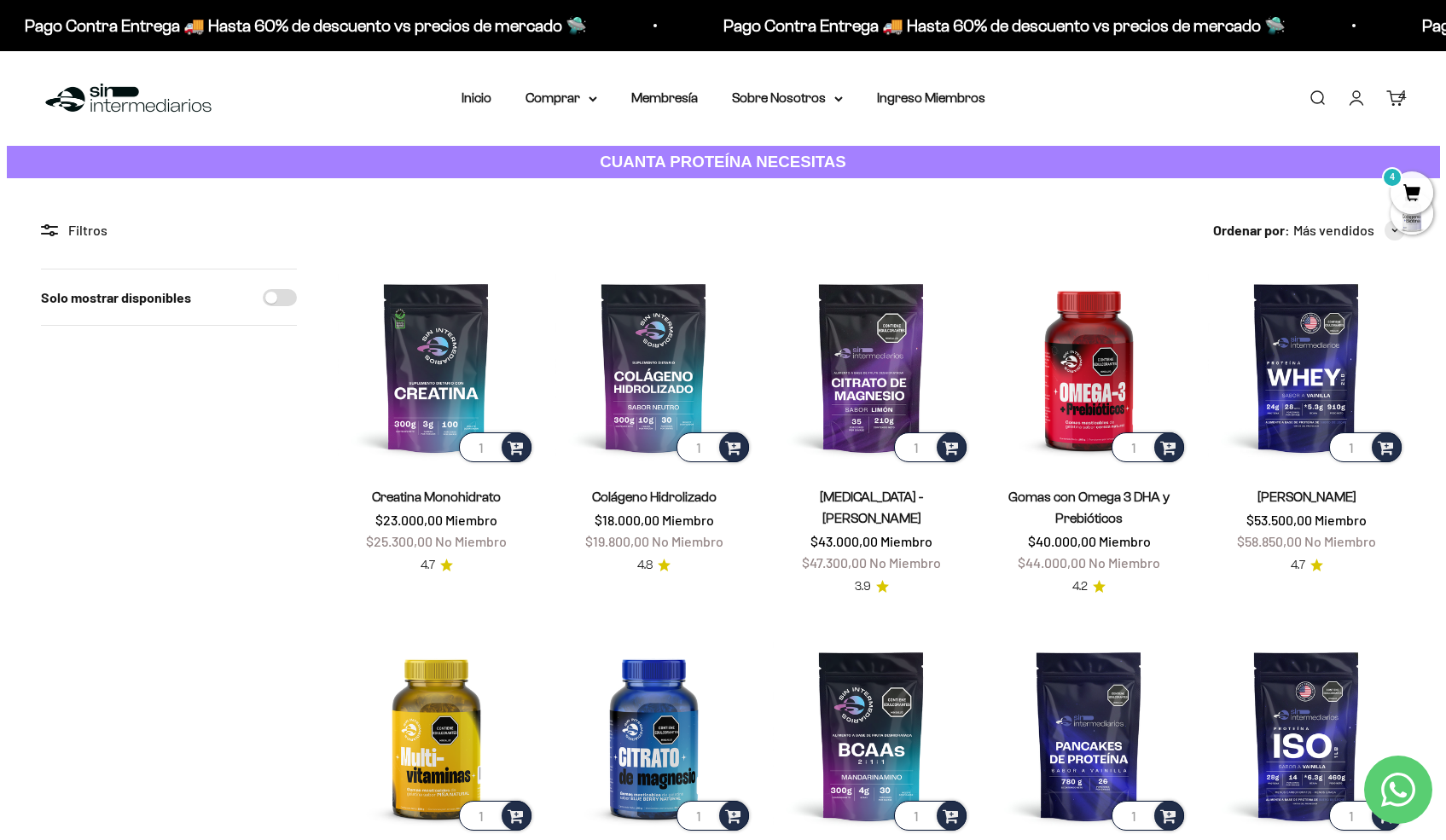
click at [1413, 184] on span "4" at bounding box center [1412, 193] width 42 height 42
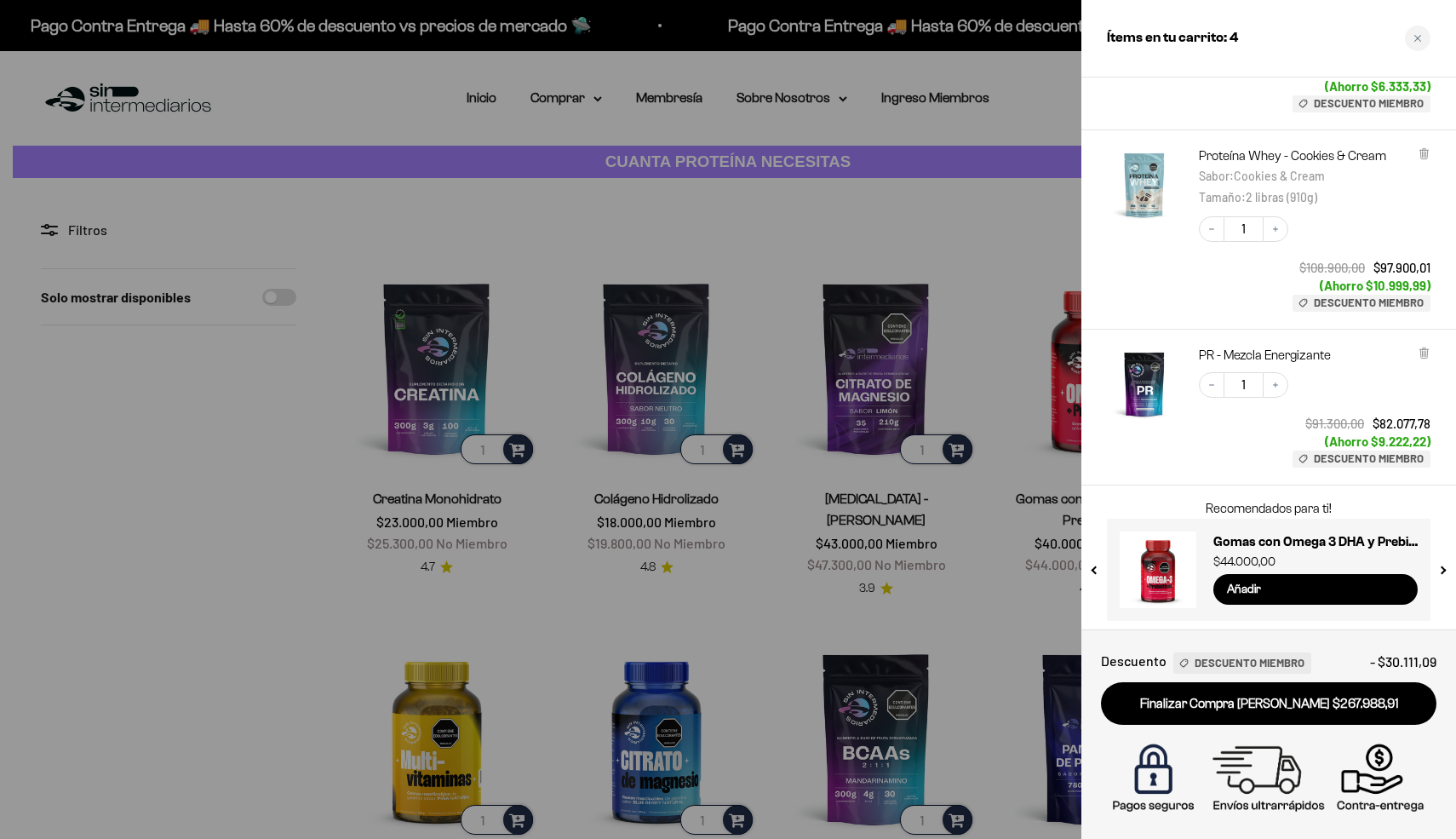
scroll to position [346, 0]
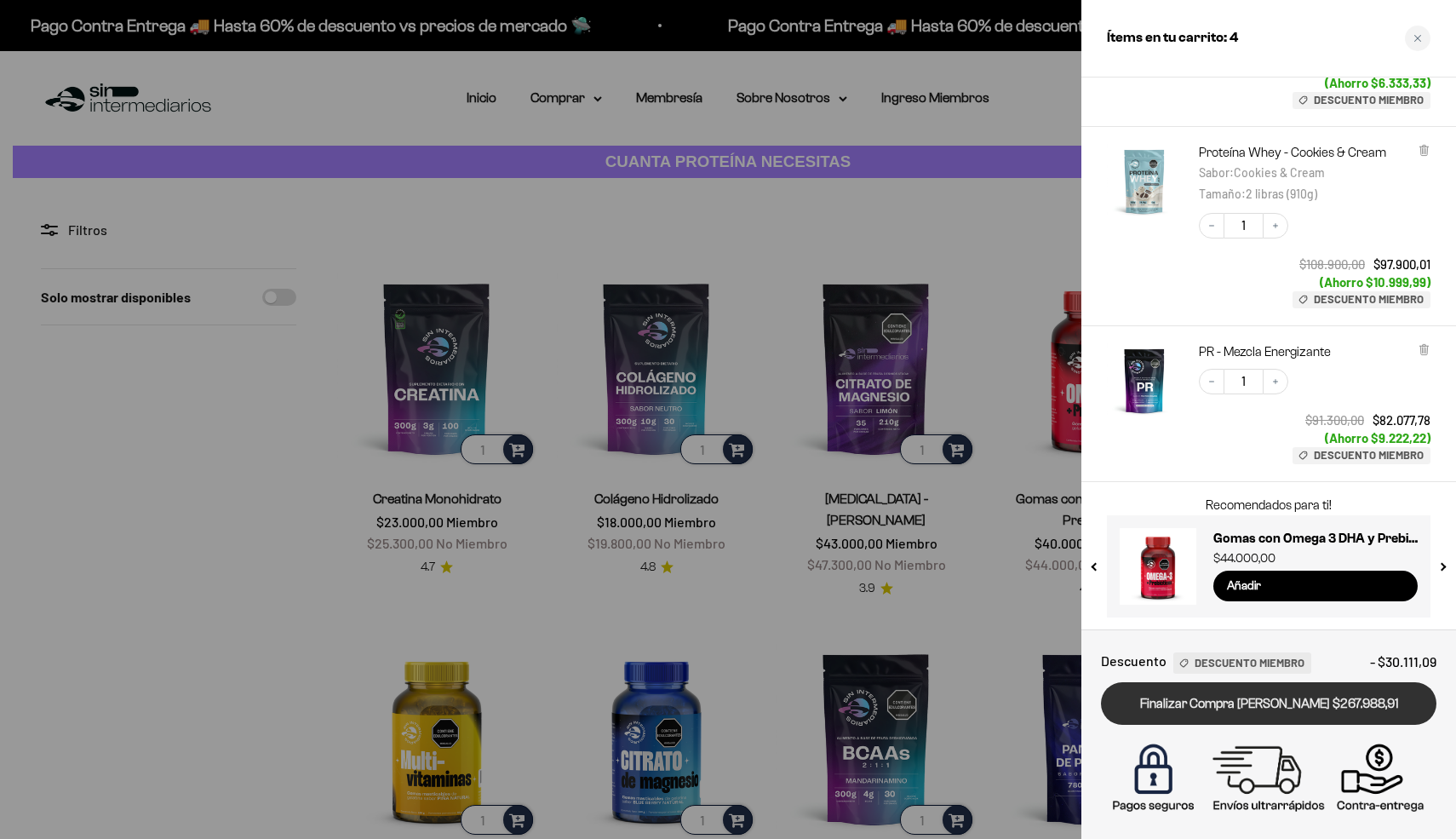
click at [1308, 706] on link "Finalizar Compra Segura $267.988,91" at bounding box center [1268, 703] width 335 height 43
